Goal: Find specific page/section

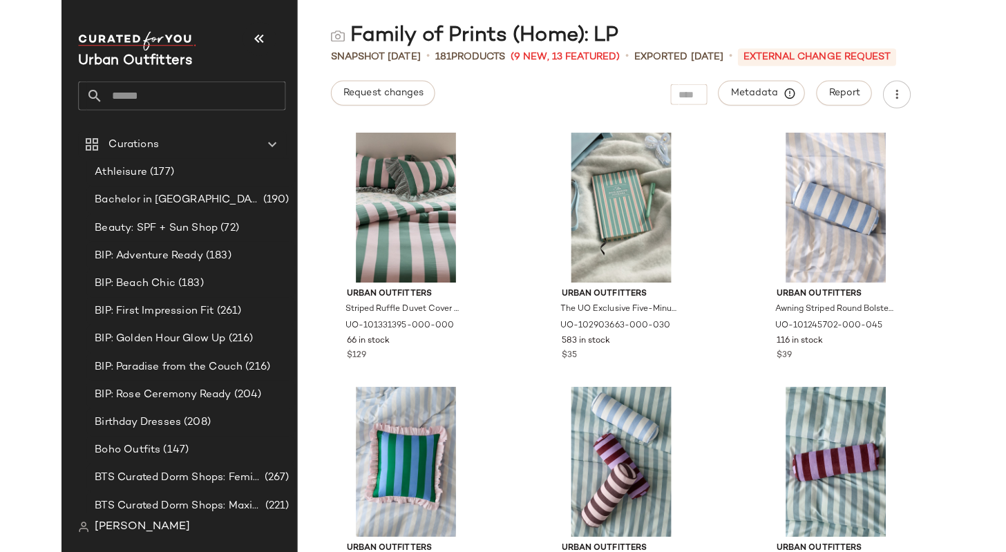
scroll to position [1059, 0]
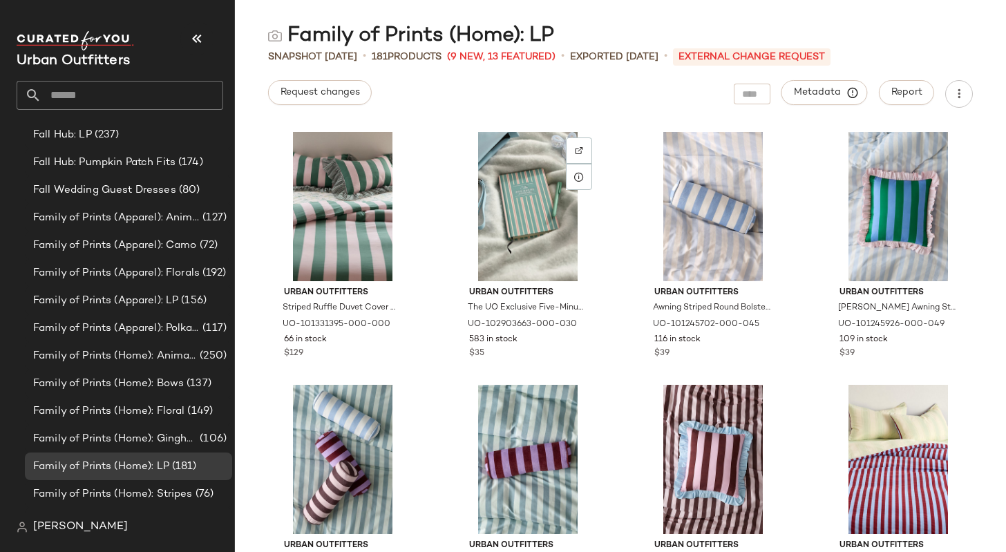
click at [656, 84] on div "Request changes Metadata Report" at bounding box center [620, 94] width 771 height 28
click at [649, 103] on div "Request changes Metadata Report" at bounding box center [620, 94] width 771 height 28
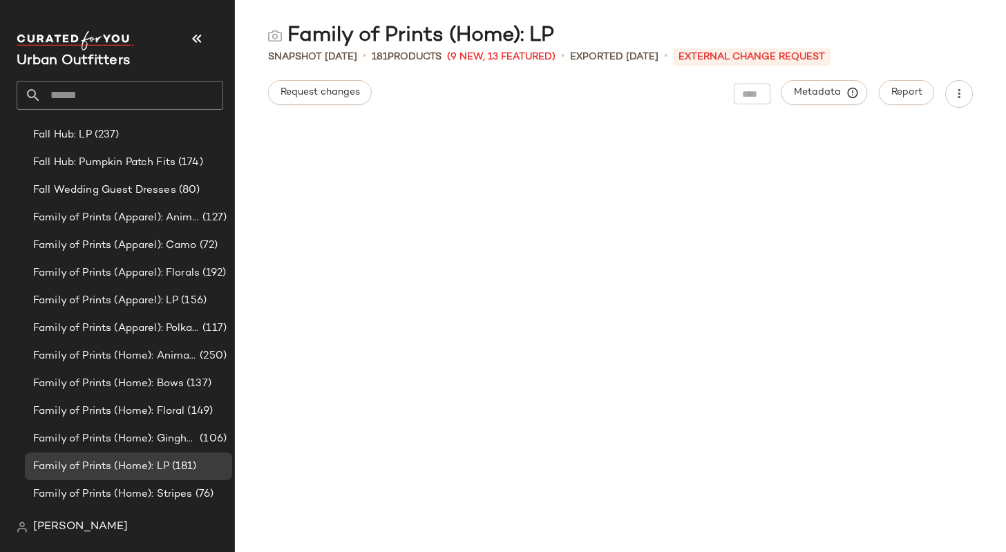
scroll to position [0, 0]
click at [187, 94] on input "text" at bounding box center [132, 95] width 182 height 29
click at [99, 137] on span "(237)" at bounding box center [106, 135] width 28 height 16
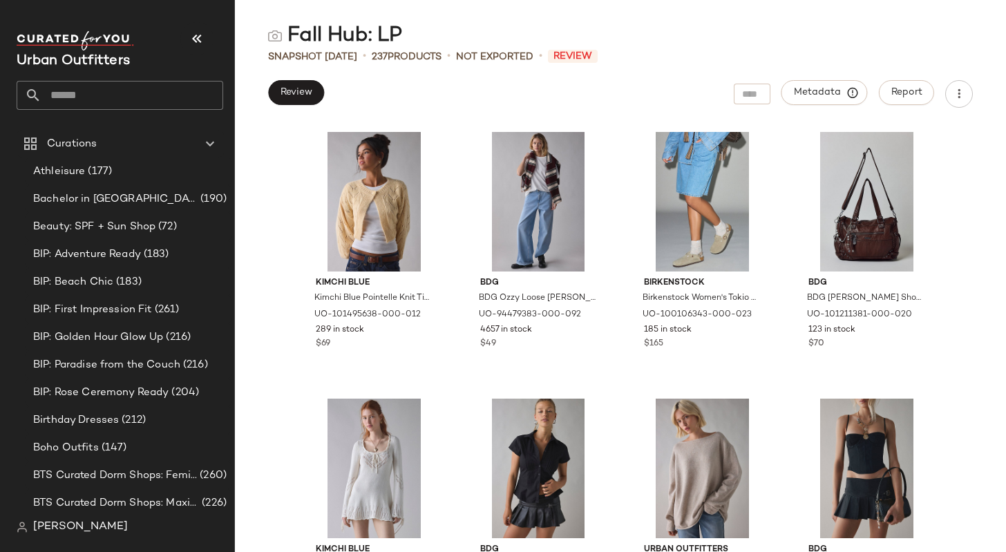
click at [131, 88] on input "text" at bounding box center [132, 95] width 182 height 29
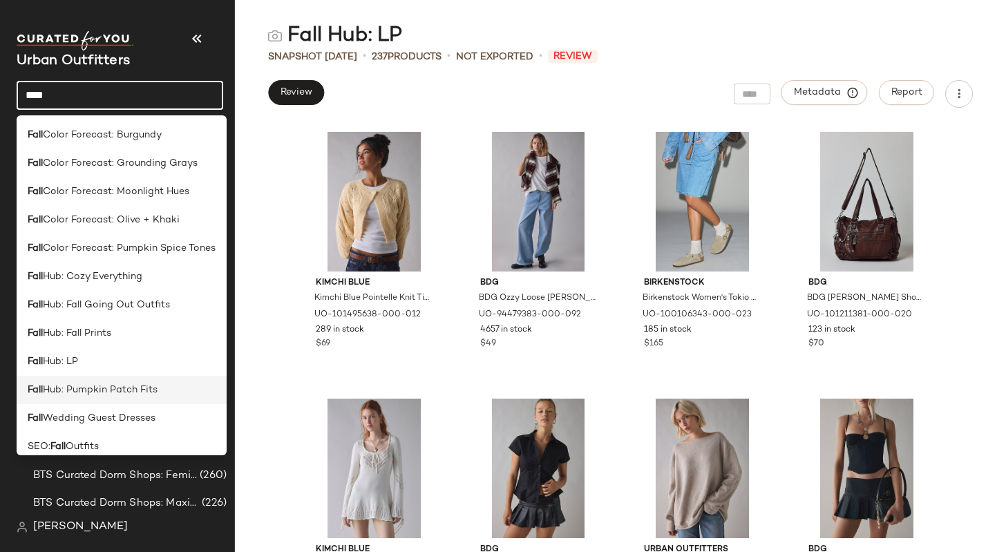
type input "****"
click at [162, 383] on div "Fall Hub: Pumpkin Patch Fits" at bounding box center [122, 390] width 188 height 15
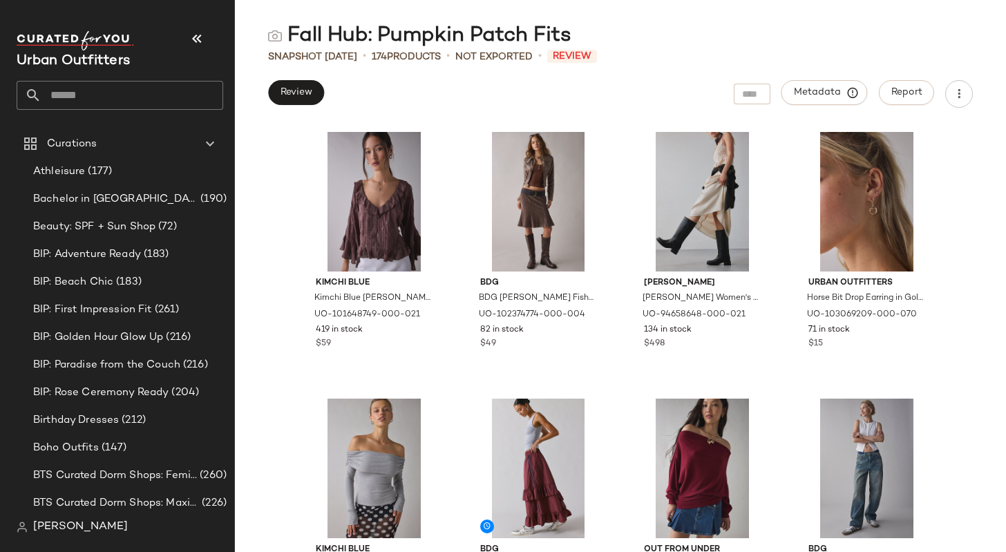
click at [962, 241] on div "Kimchi Blue Kimchi Blue Joni Embroidered 3/4 Sleeve Ruffle Blouse in Chocolate,…" at bounding box center [620, 338] width 771 height 428
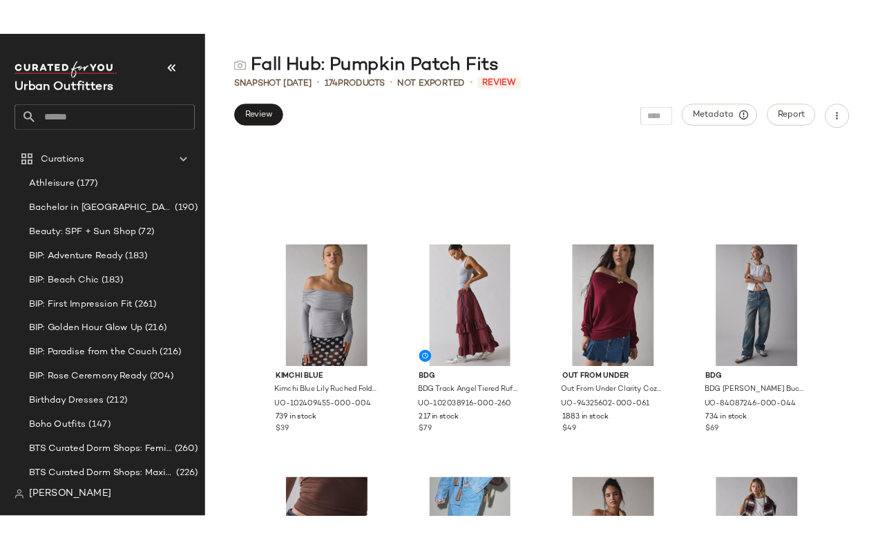
scroll to position [159, 0]
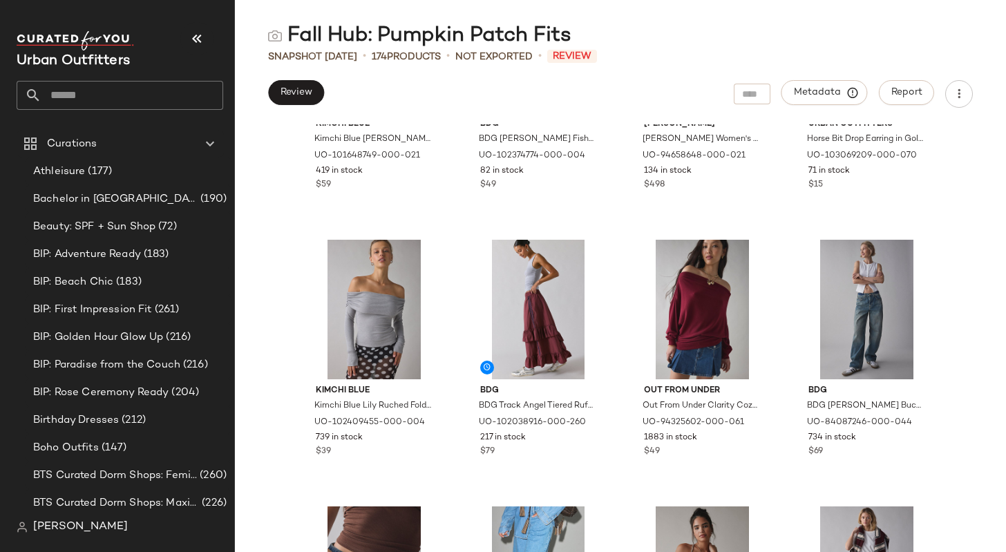
click at [825, 30] on div "Fall Hub: Pumpkin Patch Fits" at bounding box center [620, 36] width 771 height 28
